Goal: Task Accomplishment & Management: Use online tool/utility

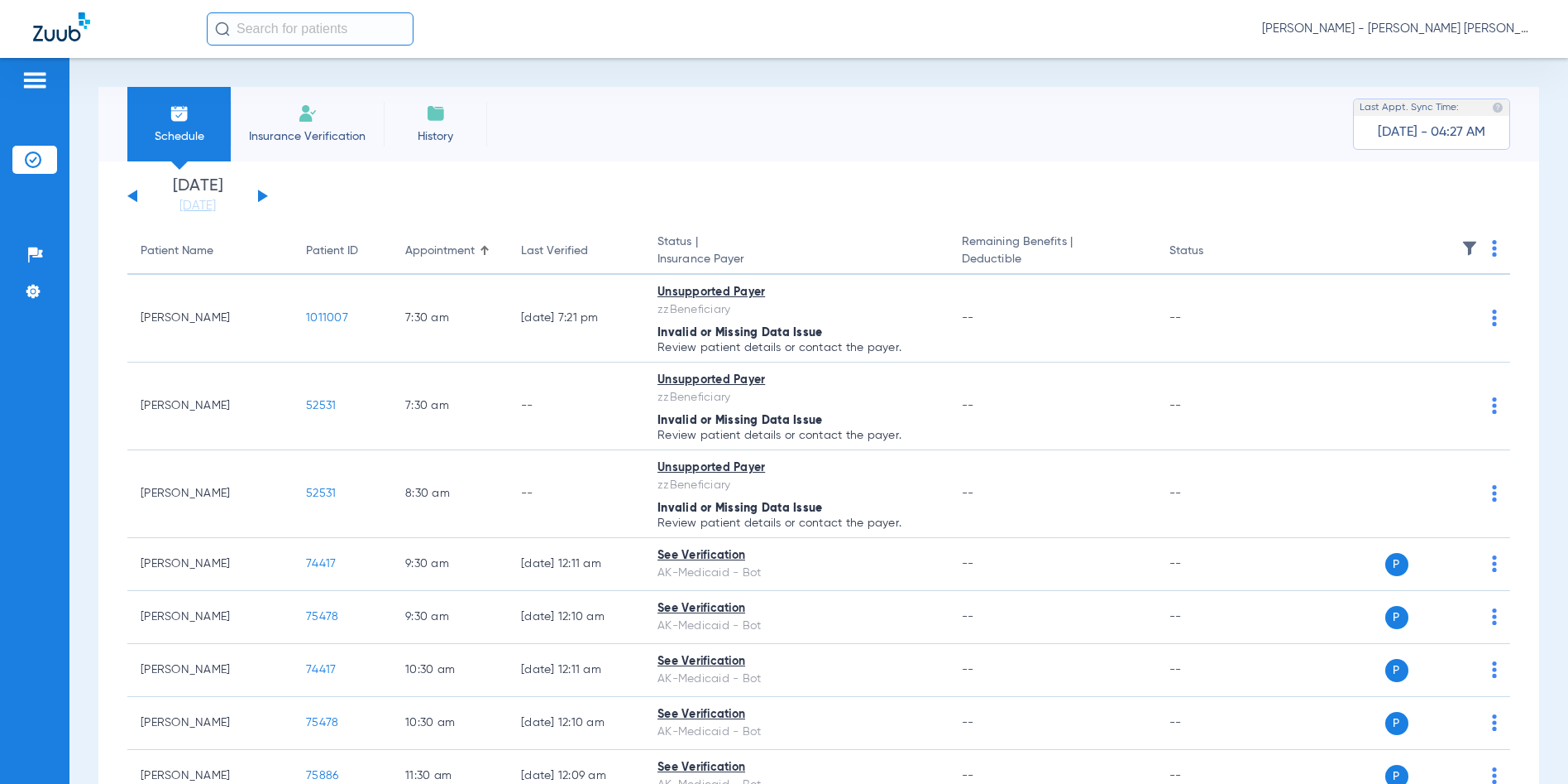
click at [262, 194] on button at bounding box center [262, 196] width 10 height 12
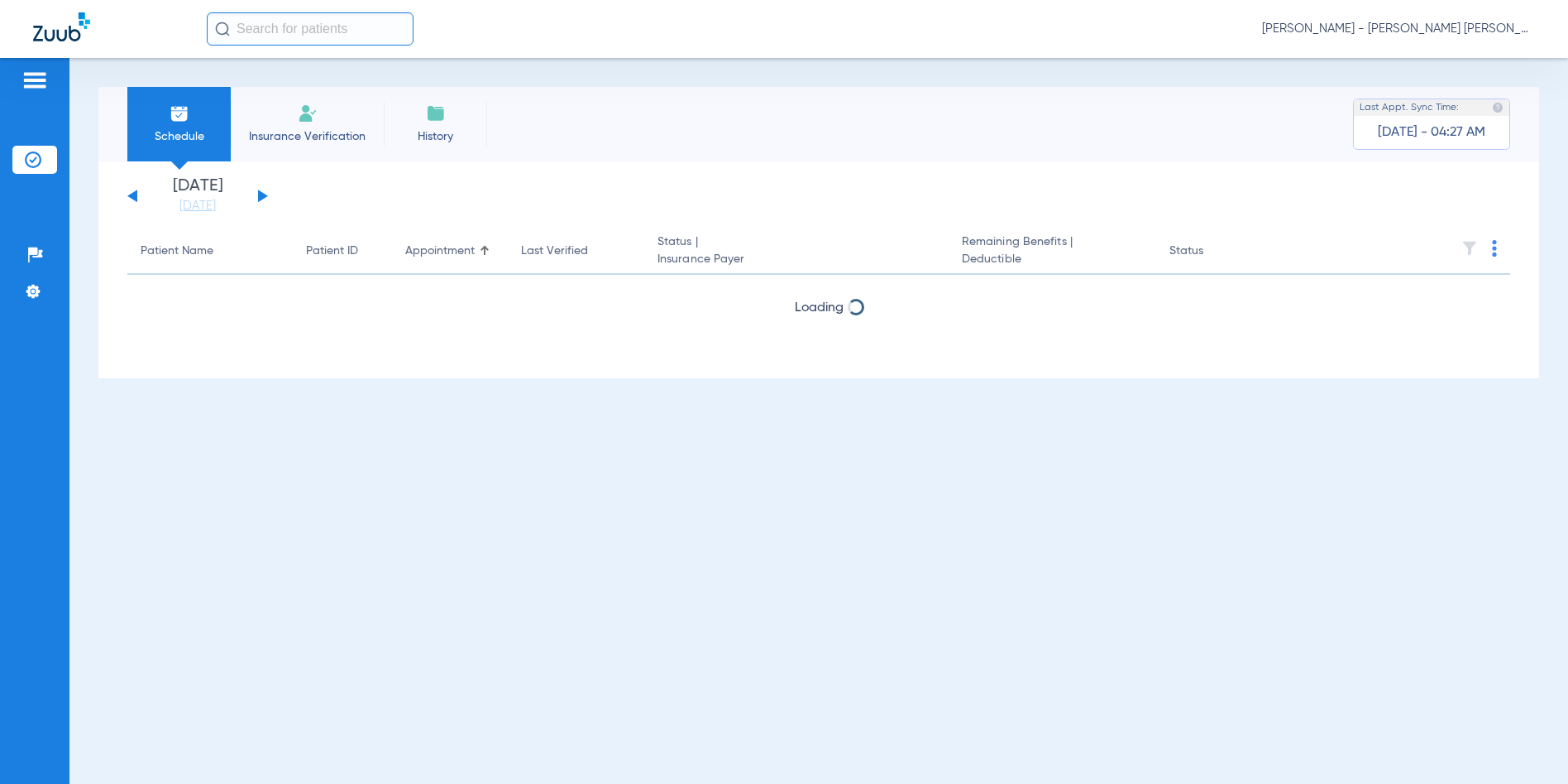
click at [262, 194] on button at bounding box center [262, 196] width 10 height 12
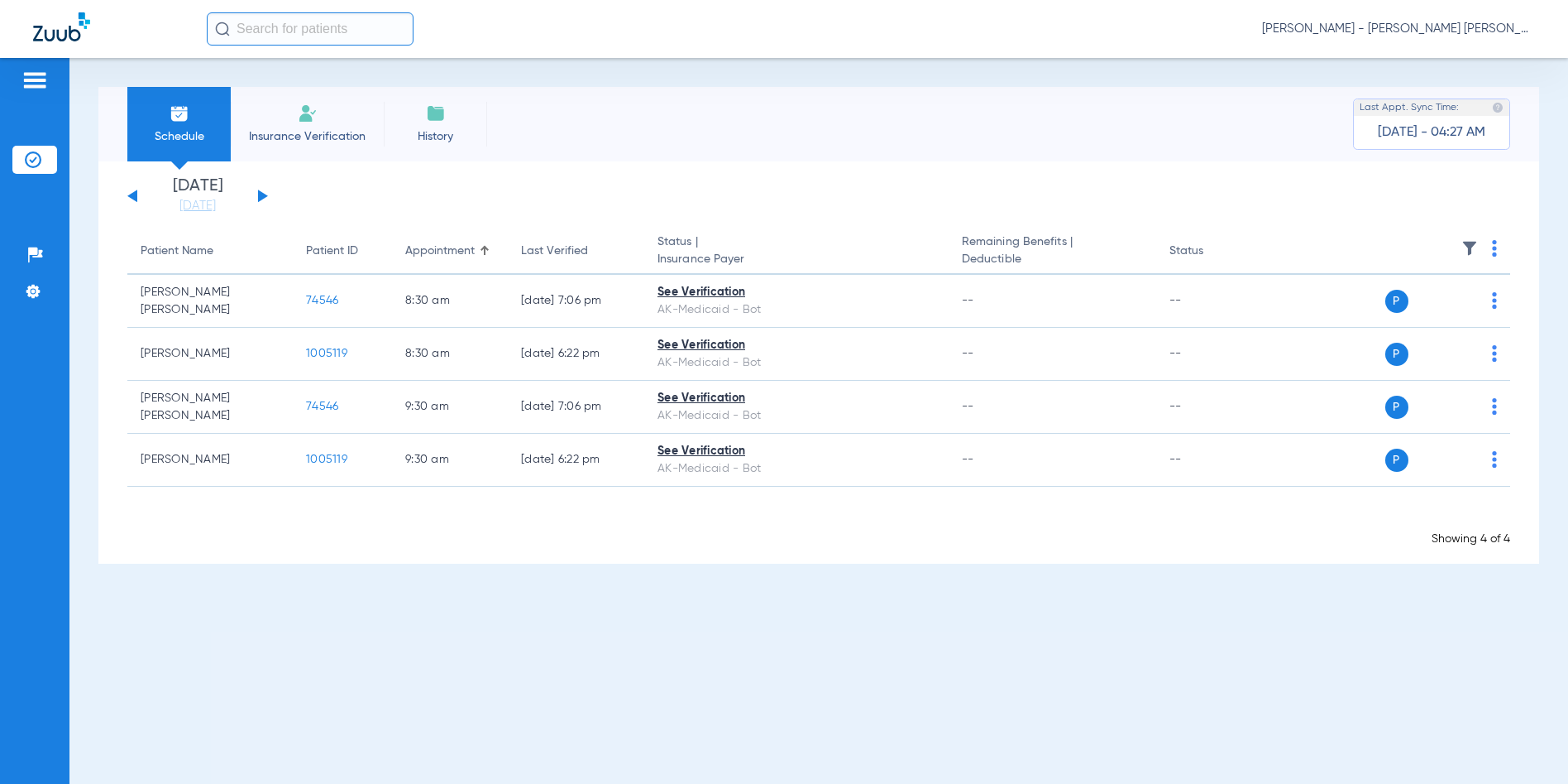
click at [262, 194] on button at bounding box center [262, 196] width 10 height 12
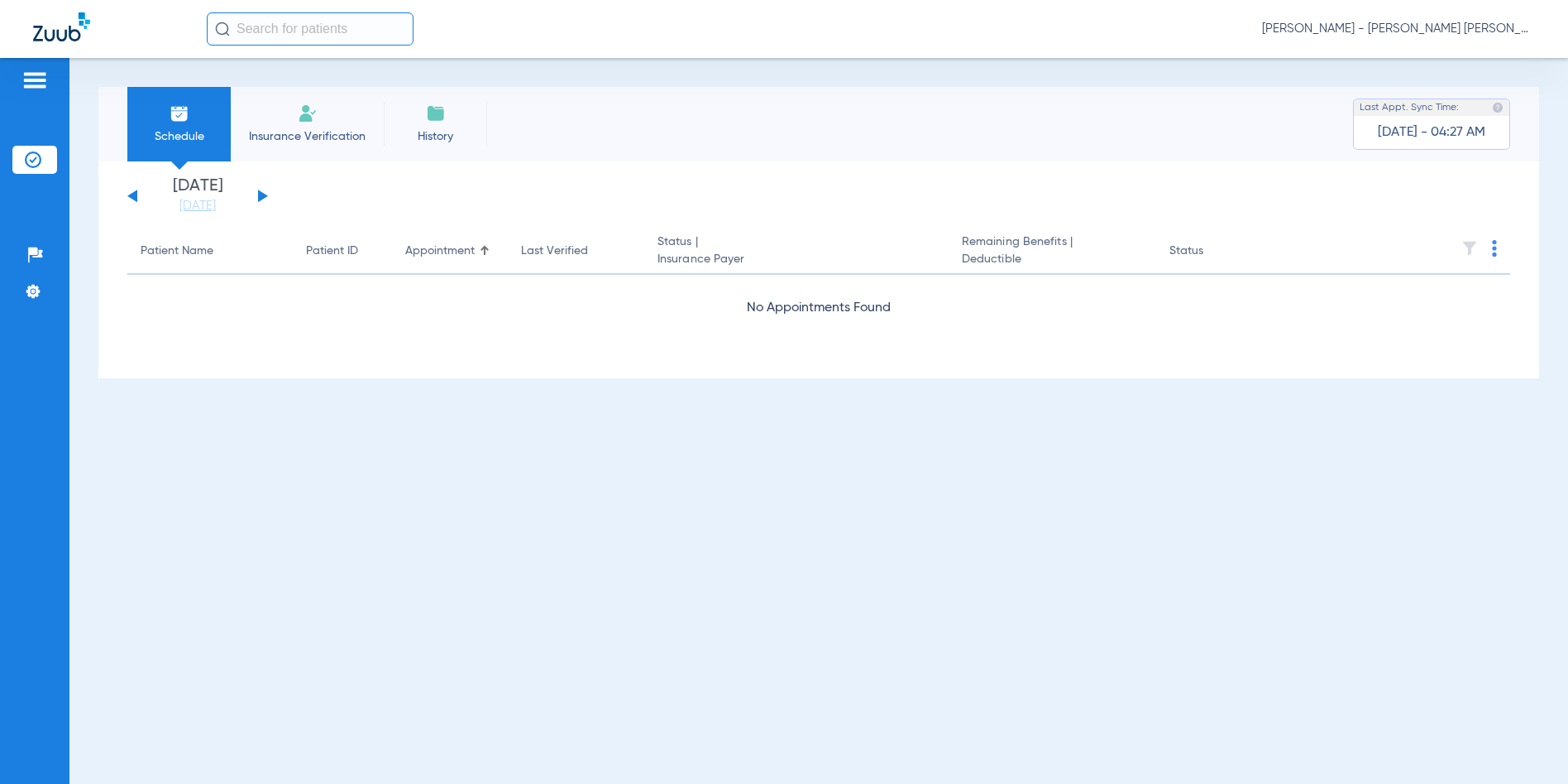
click at [131, 195] on button at bounding box center [132, 196] width 10 height 12
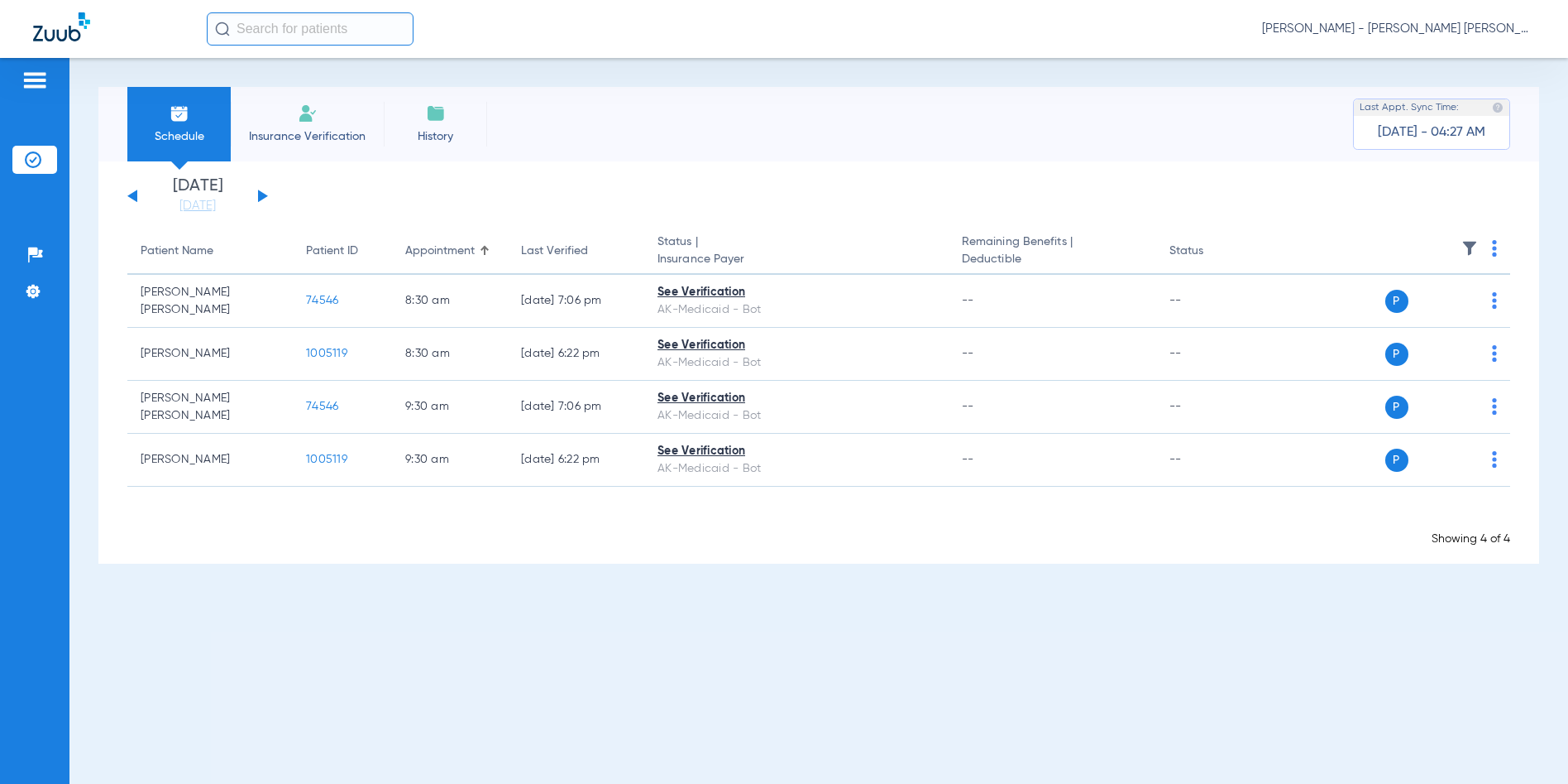
click at [136, 195] on button at bounding box center [132, 196] width 10 height 12
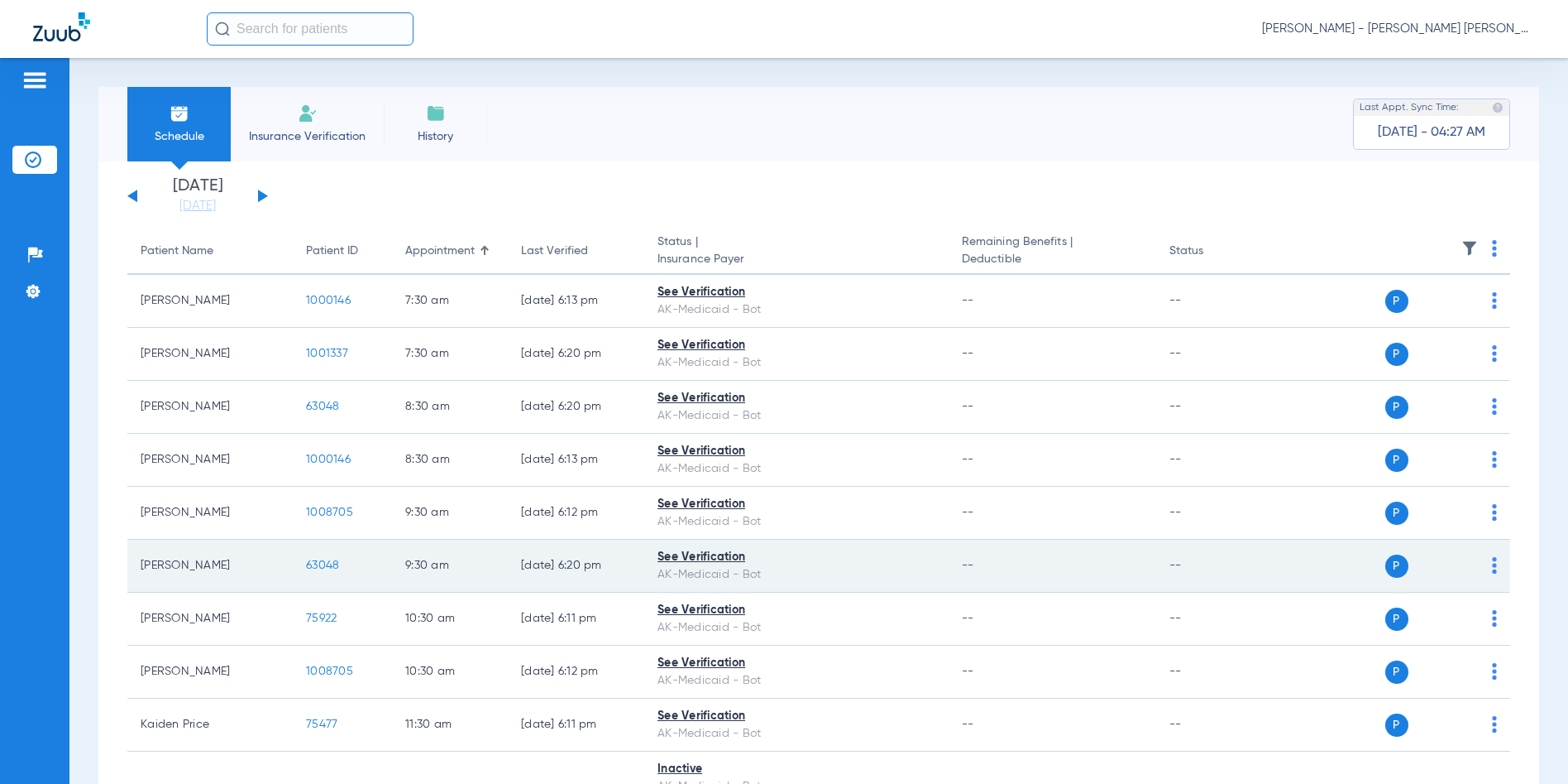
scroll to position [165, 0]
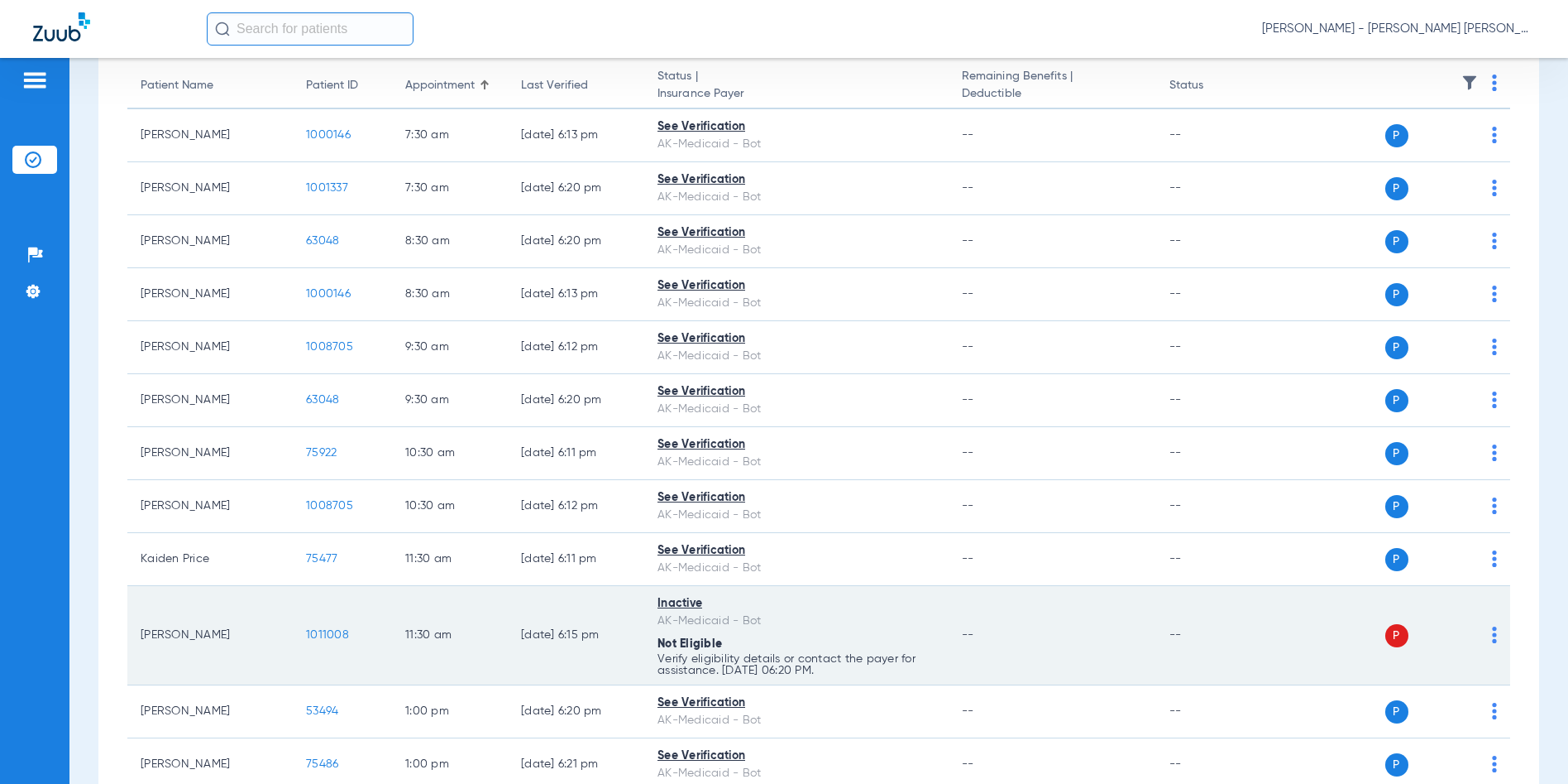
click at [319, 635] on span "1011008" at bounding box center [327, 634] width 43 height 11
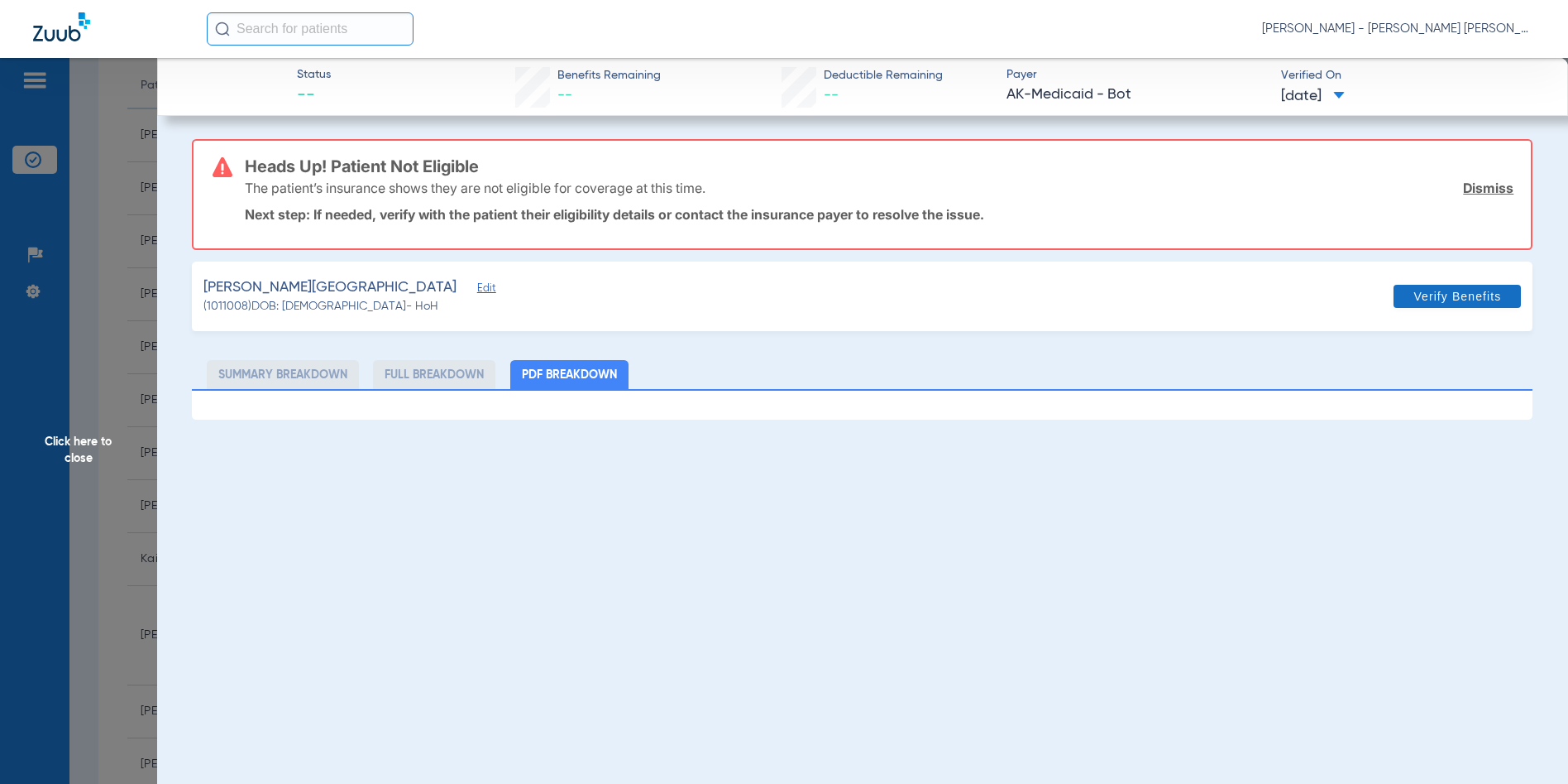
click at [1436, 294] on span "Verify Benefits" at bounding box center [1457, 295] width 87 height 13
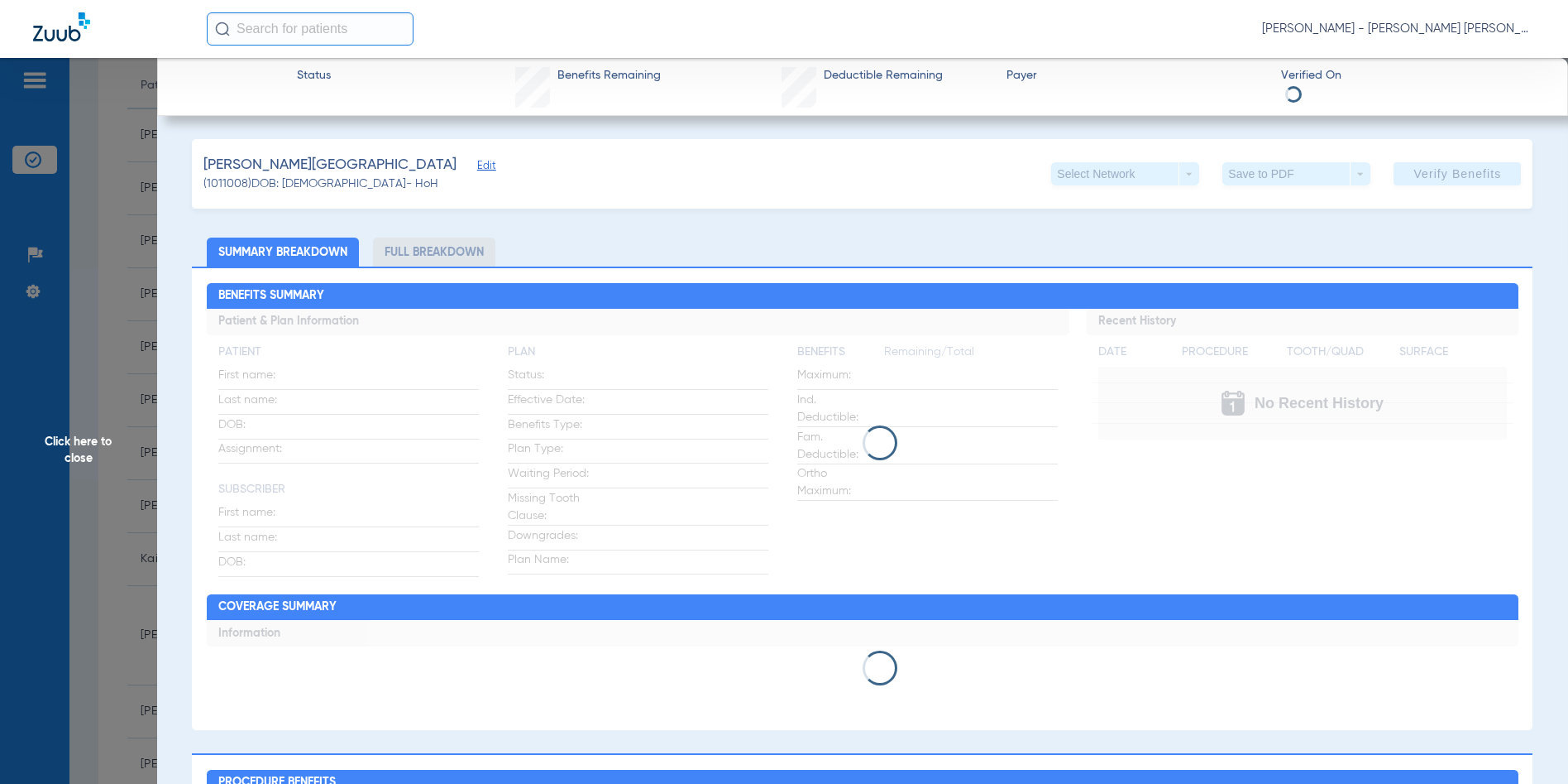
click at [82, 450] on span "Click here to close" at bounding box center [79, 450] width 158 height 784
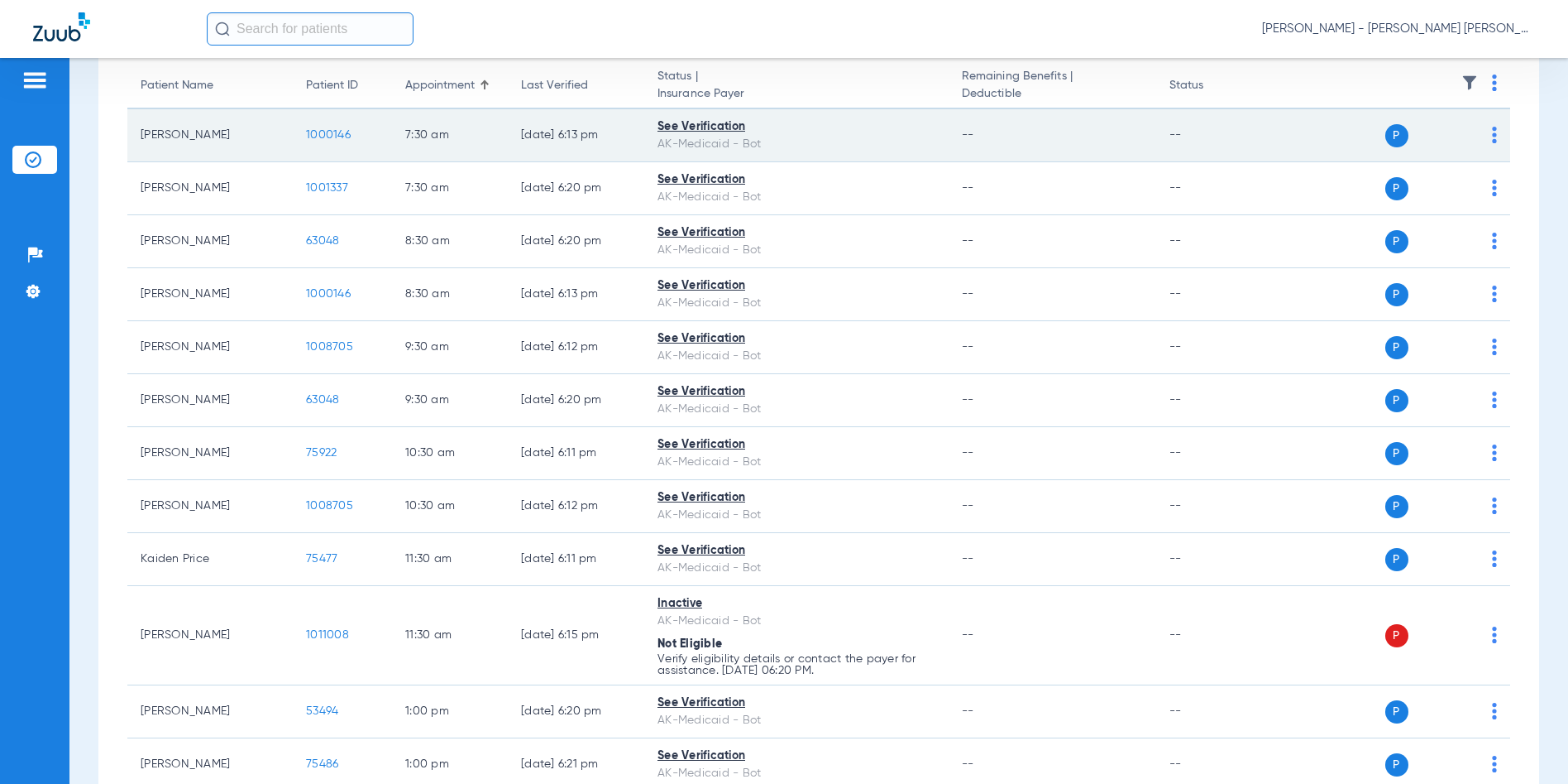
scroll to position [0, 0]
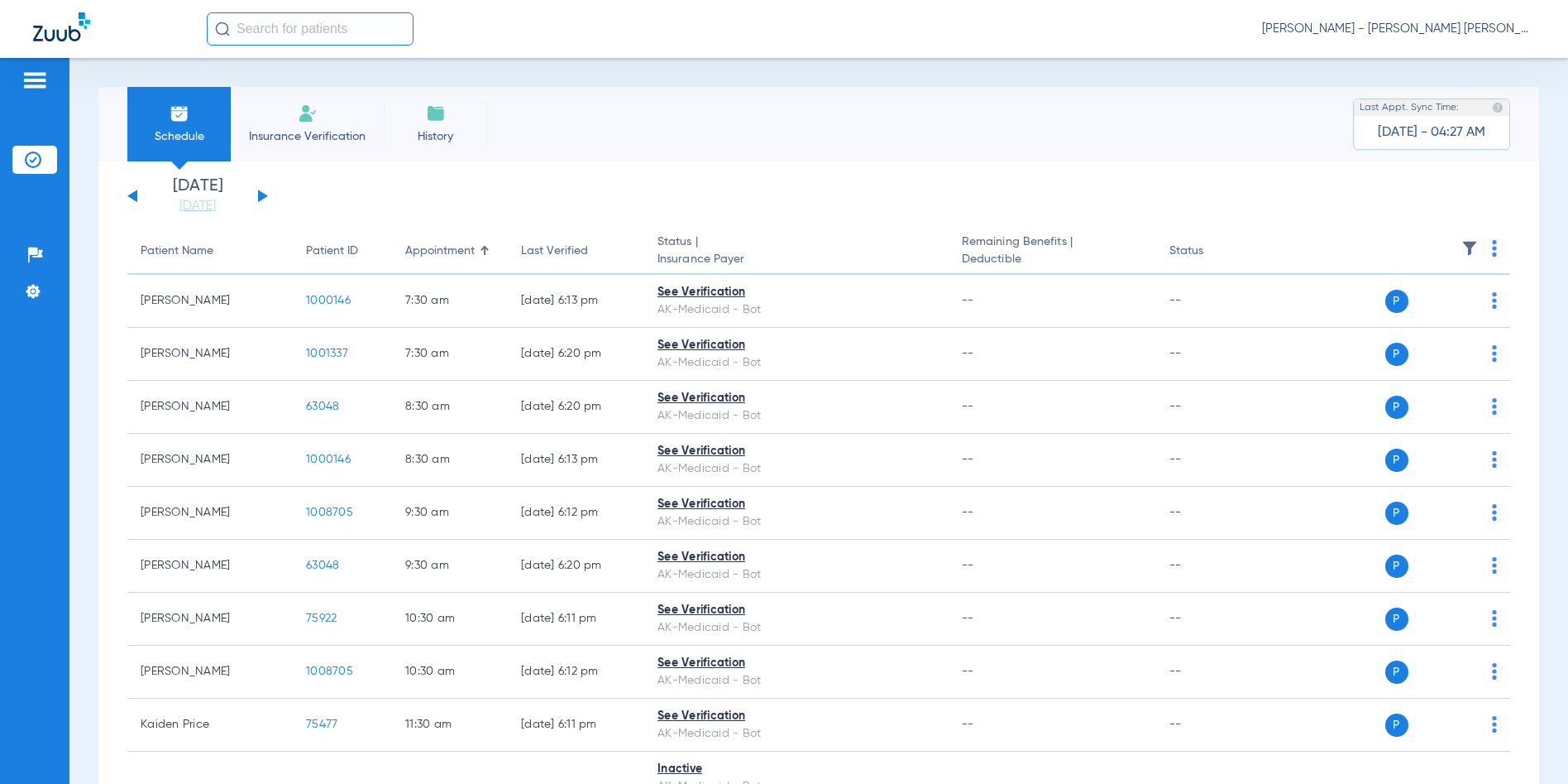
click at [262, 195] on button at bounding box center [262, 196] width 10 height 12
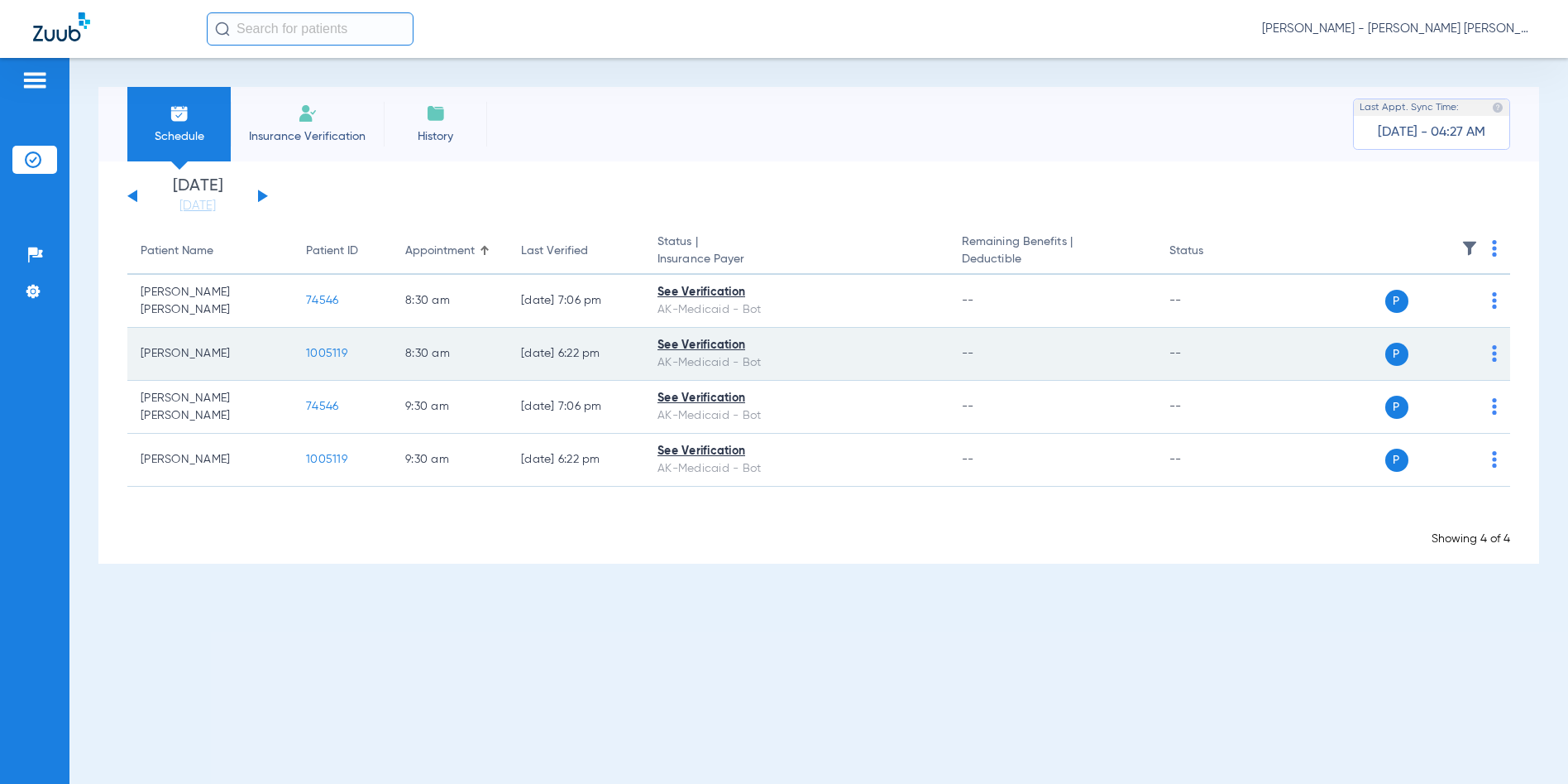
click at [332, 355] on span "1005119" at bounding box center [326, 353] width 42 height 11
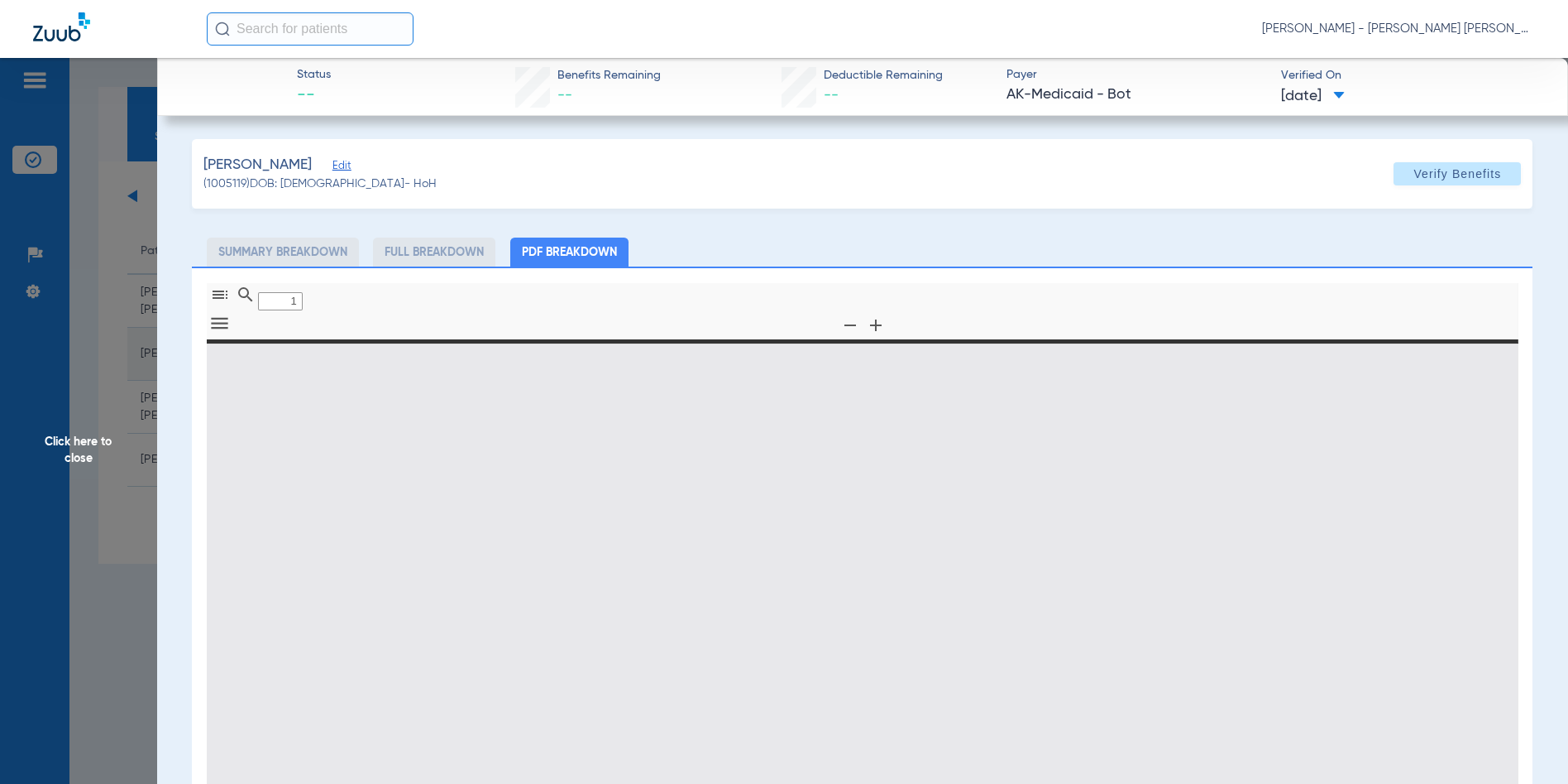
type input "0"
select select "page-width"
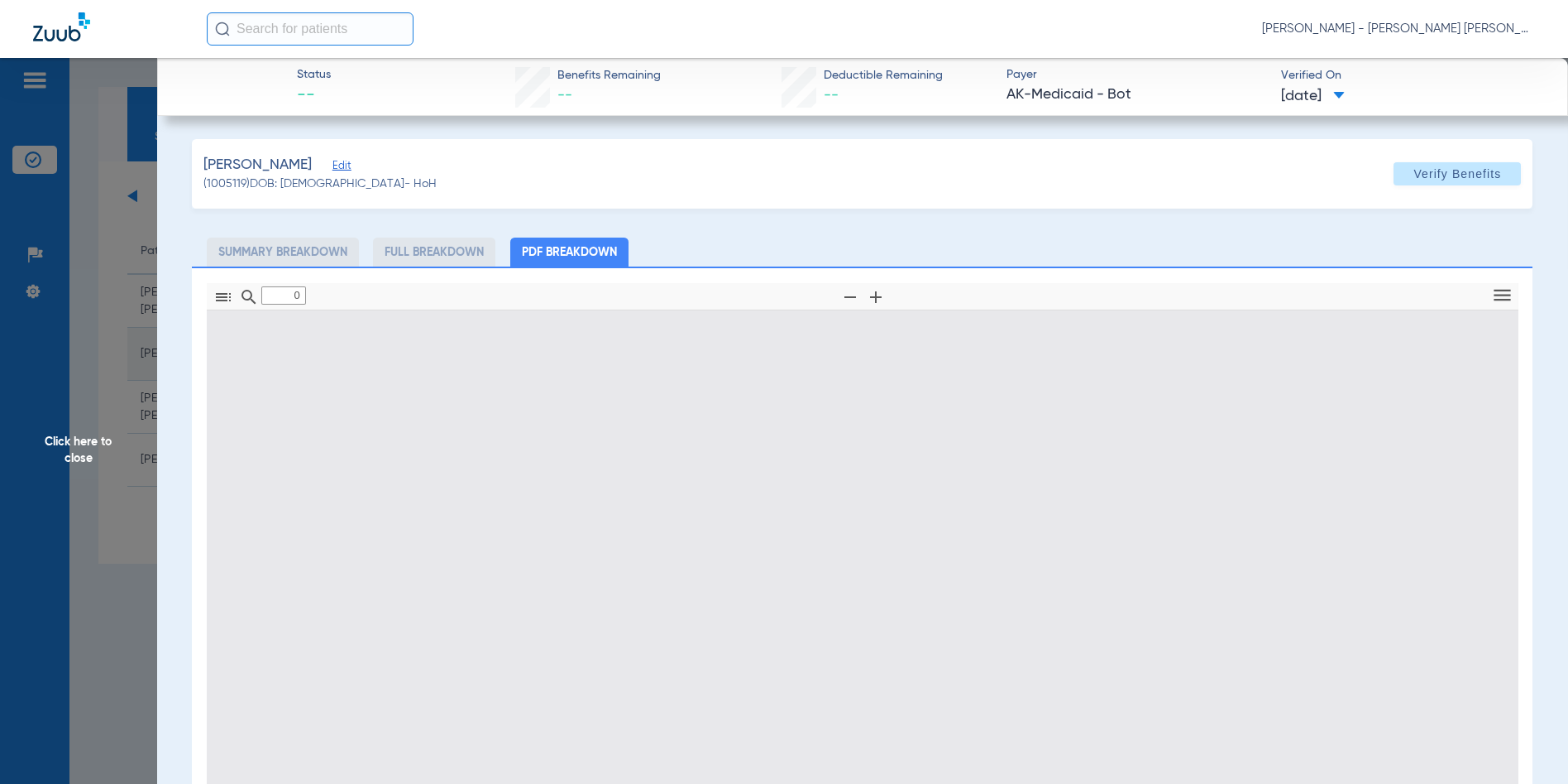
type input "1"
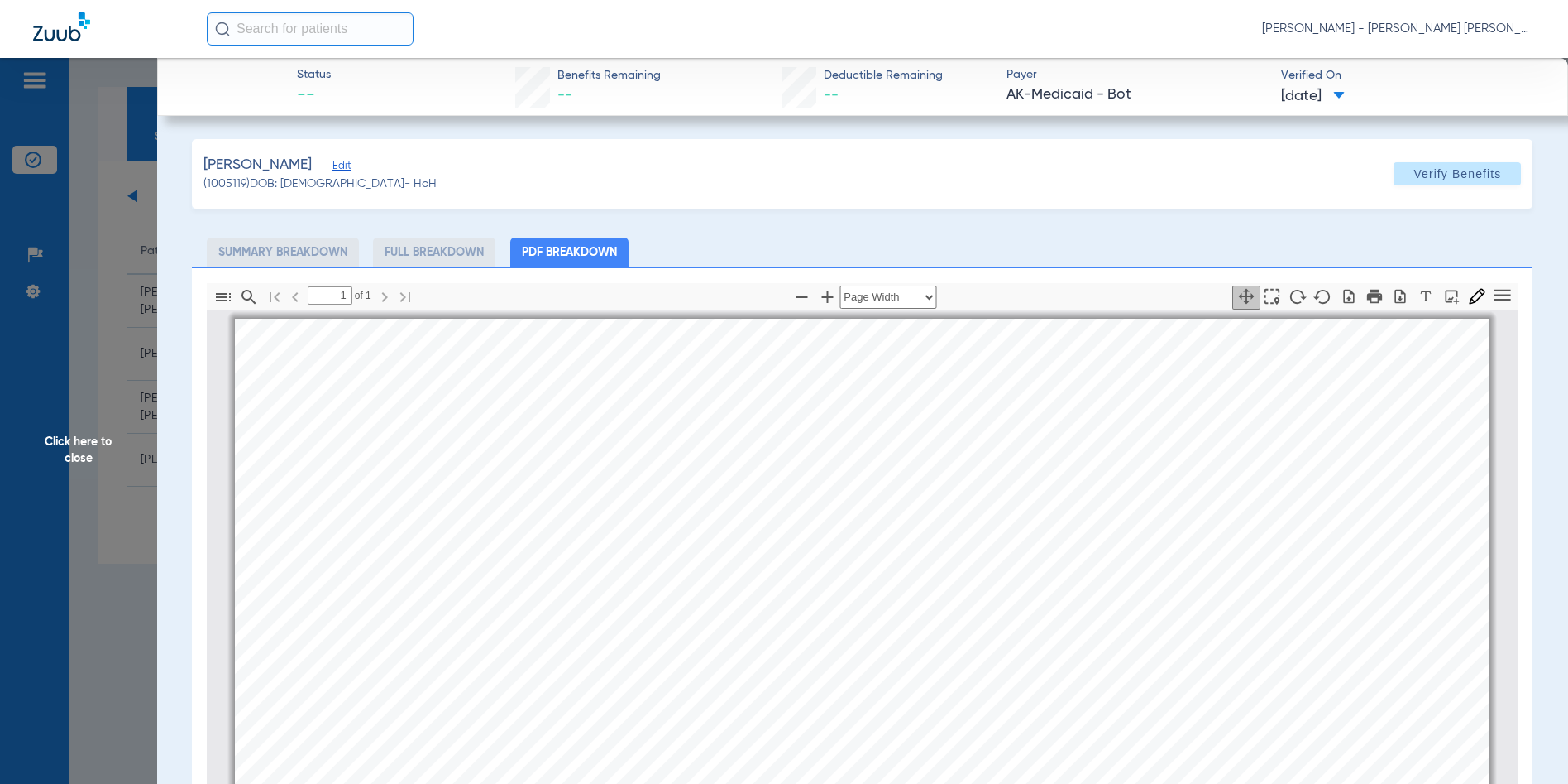
click at [64, 458] on span "Click here to close" at bounding box center [79, 450] width 158 height 784
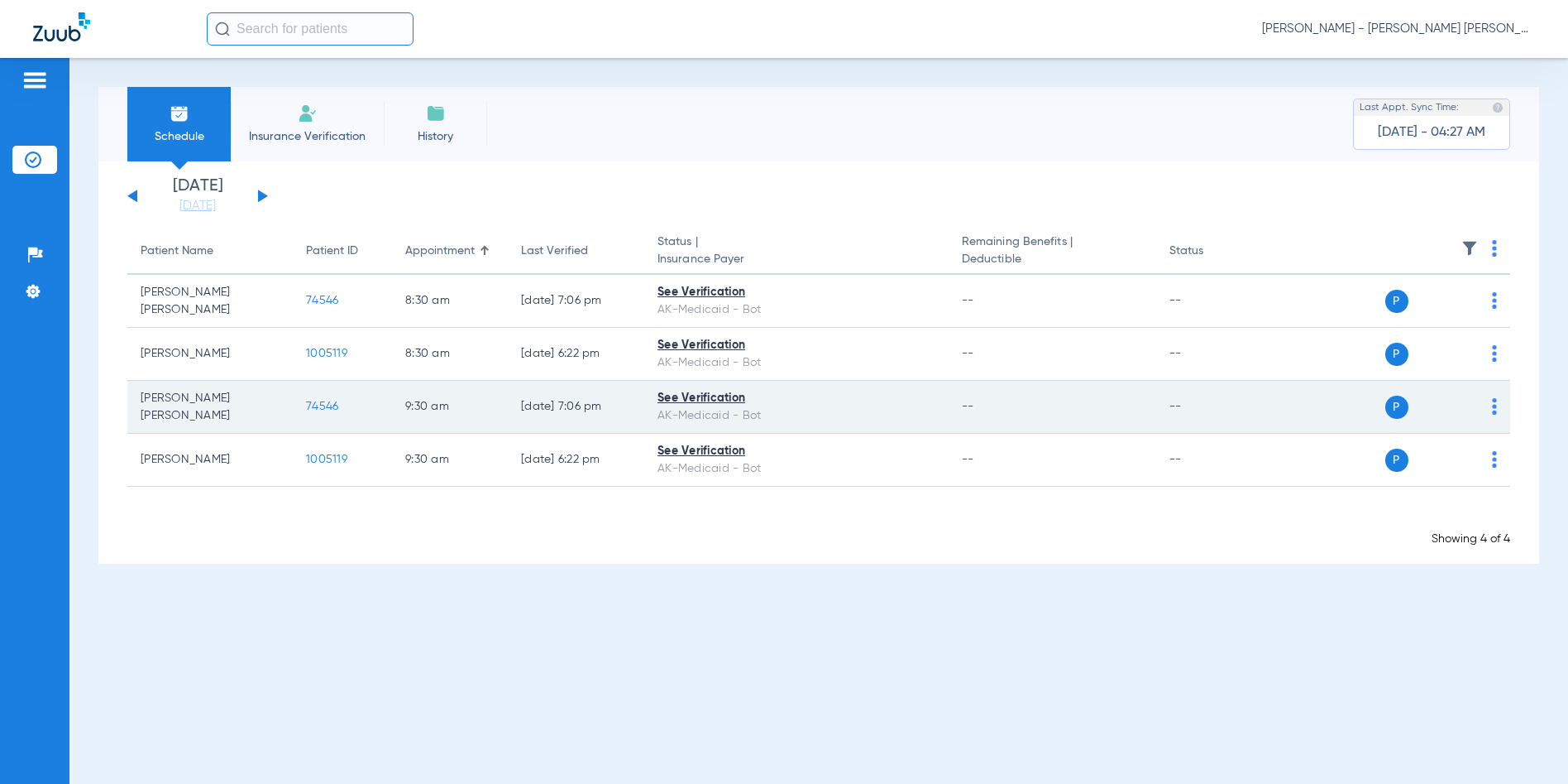
click at [325, 408] on span "74546" at bounding box center [321, 405] width 32 height 11
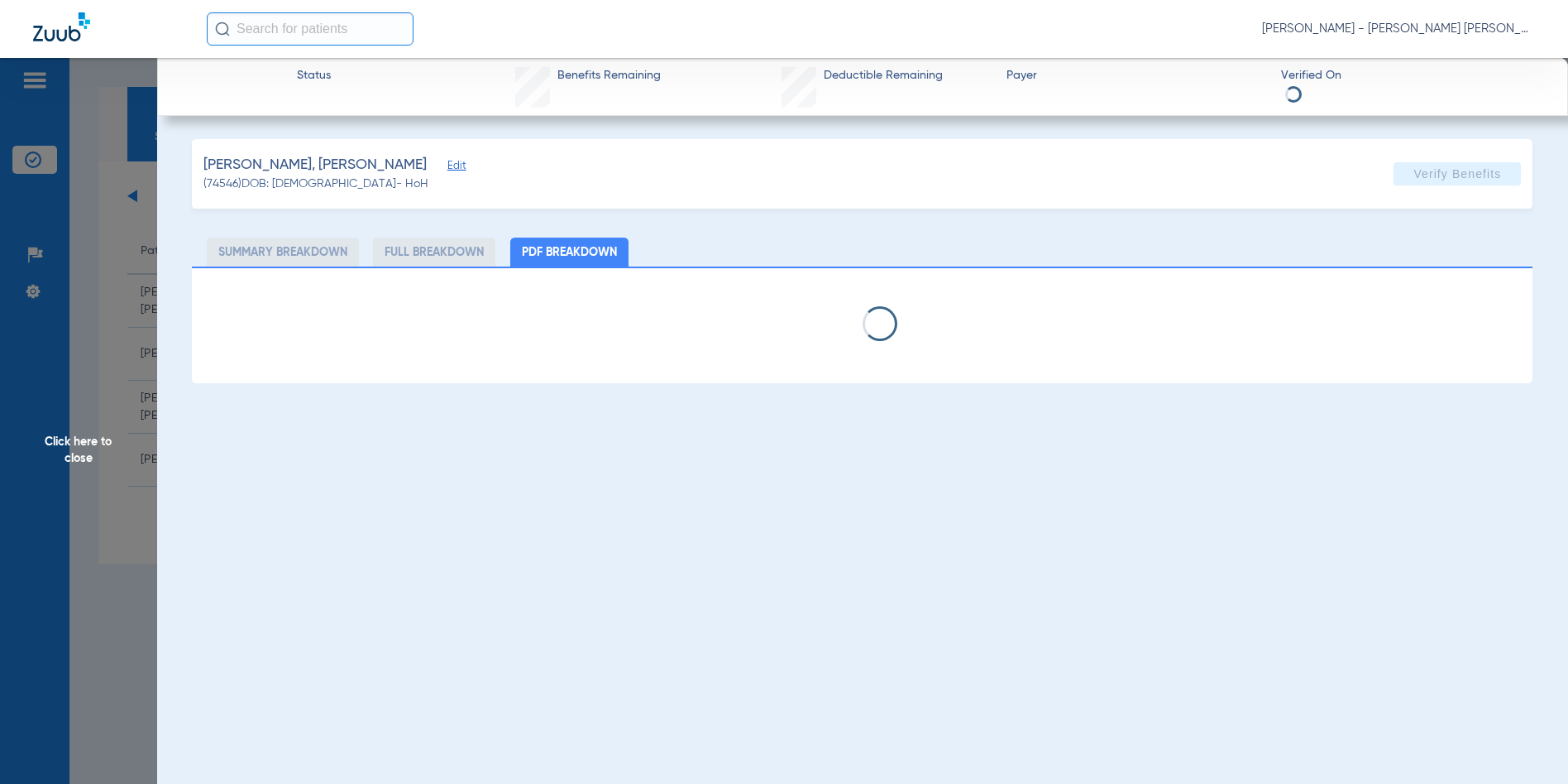
select select "page-width"
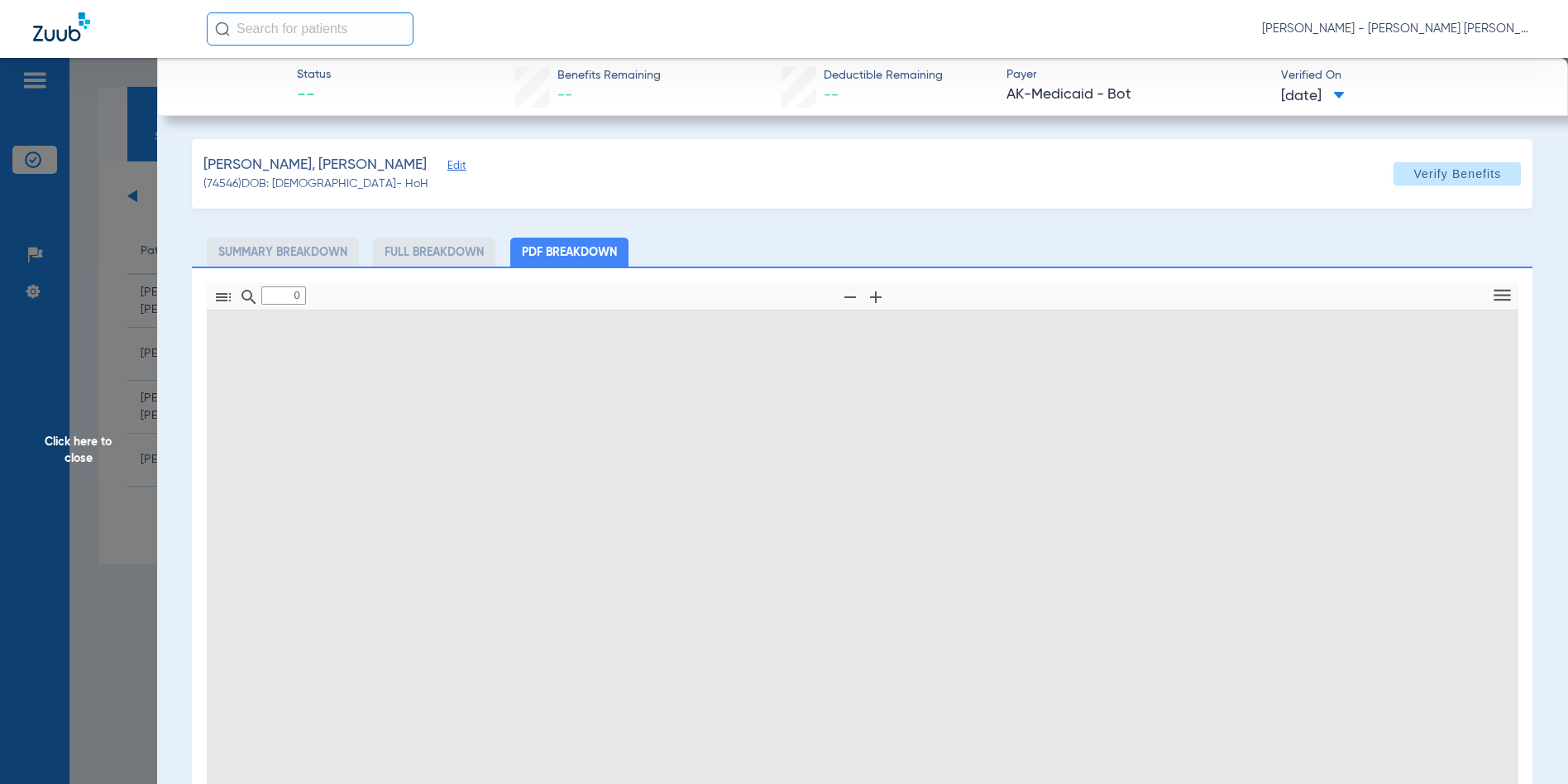
type input "1"
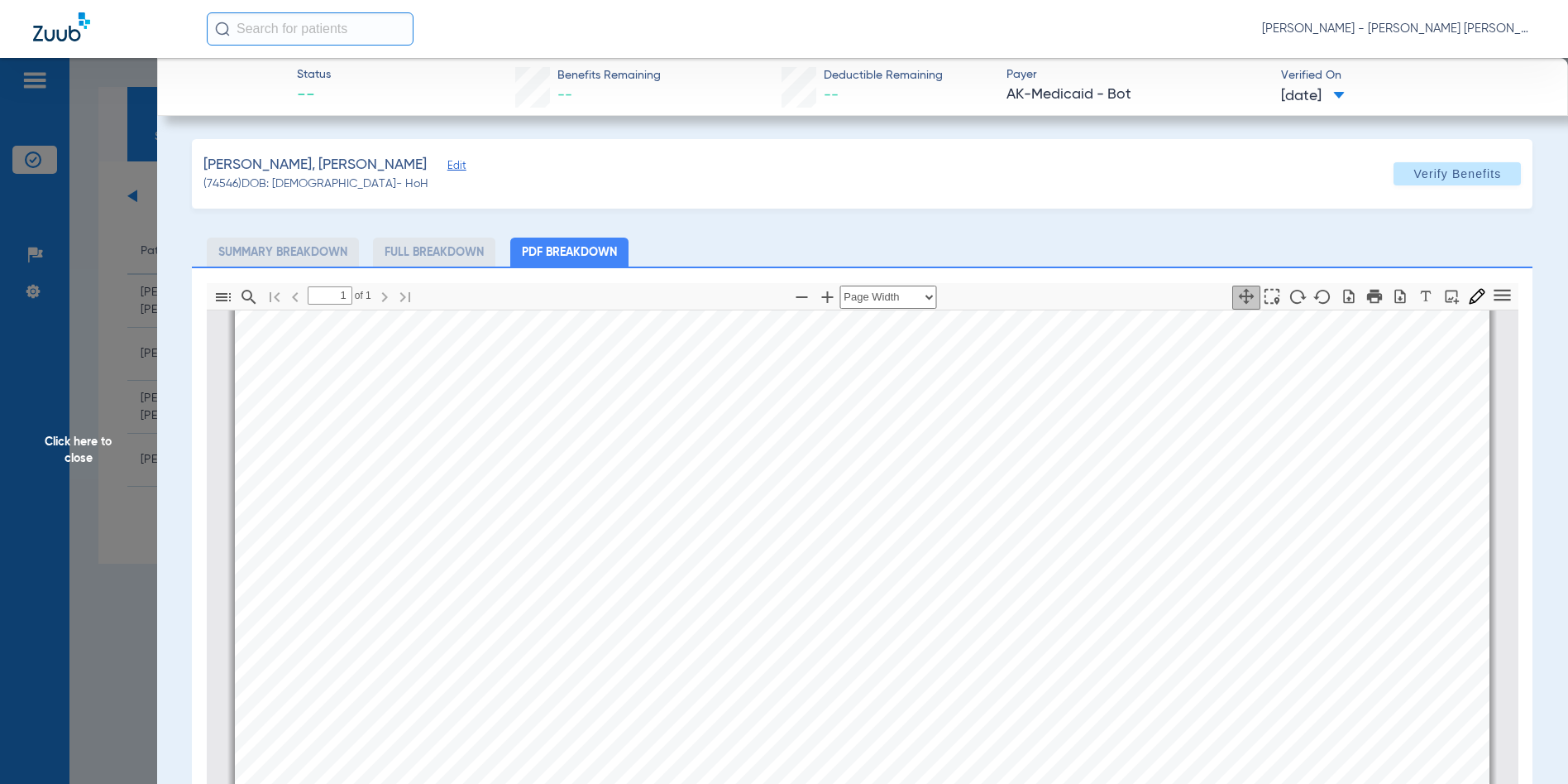
scroll to position [1001, 0]
click at [88, 456] on span "Click here to close" at bounding box center [79, 450] width 158 height 784
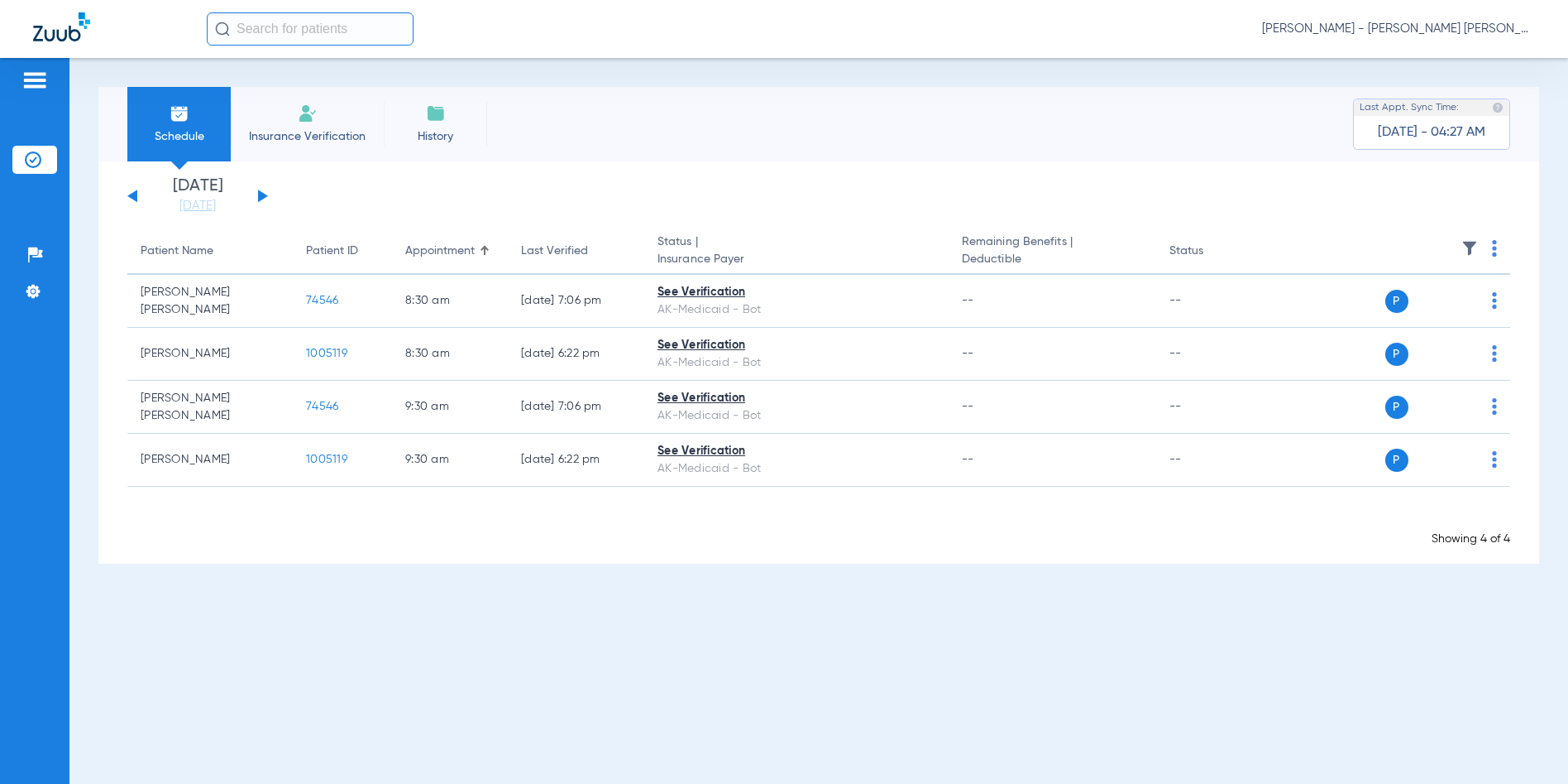
click at [1430, 24] on span "[PERSON_NAME] - [PERSON_NAME] [PERSON_NAME] Health Center | SEARHC" at bounding box center [1398, 29] width 273 height 16
